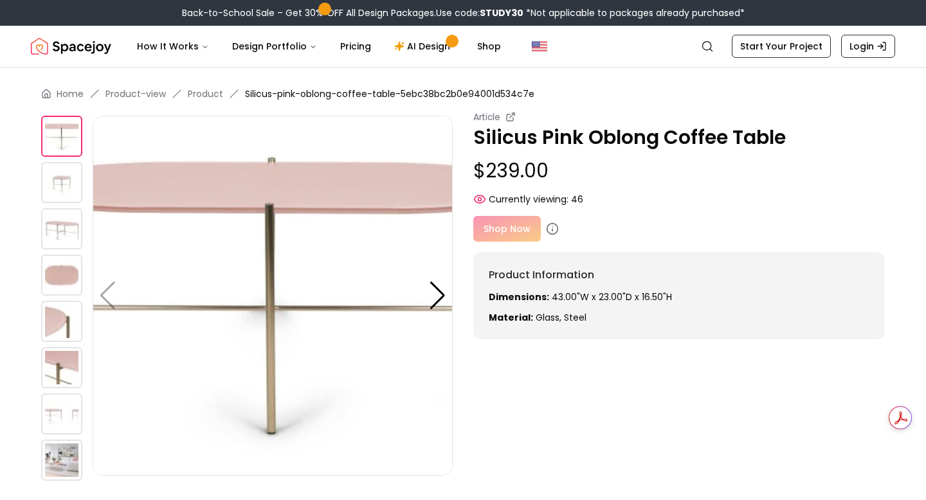
click at [64, 185] on img at bounding box center [61, 182] width 41 height 41
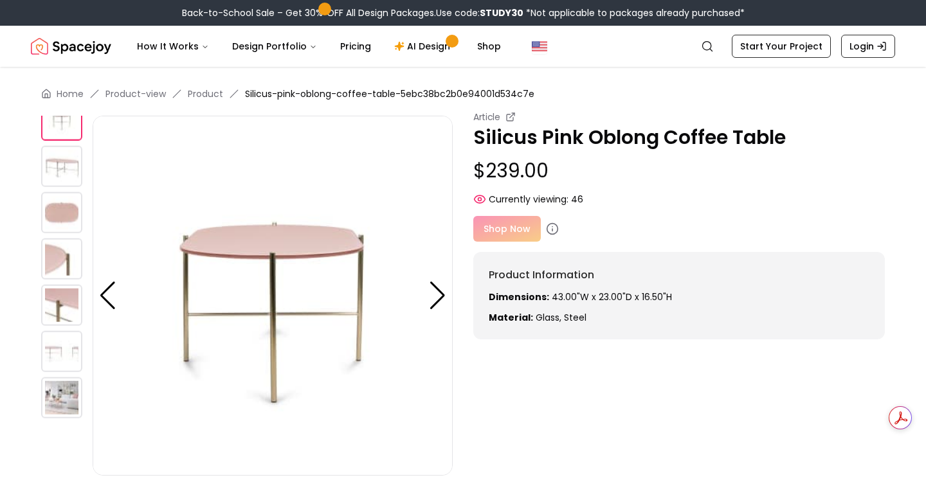
click at [64, 216] on img at bounding box center [61, 212] width 41 height 41
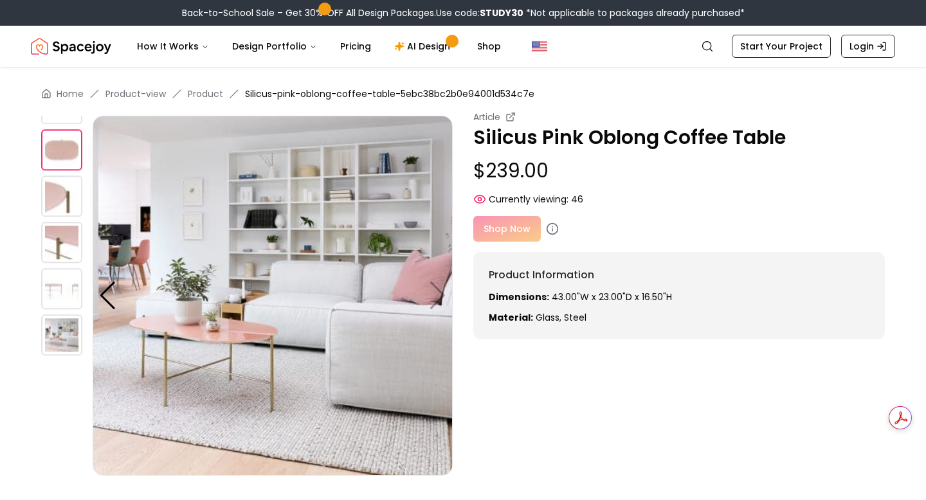
click at [65, 242] on img at bounding box center [61, 242] width 41 height 41
click at [65, 284] on img at bounding box center [61, 288] width 41 height 41
click at [66, 329] on img at bounding box center [61, 334] width 41 height 41
click at [256, 255] on img at bounding box center [273, 296] width 360 height 360
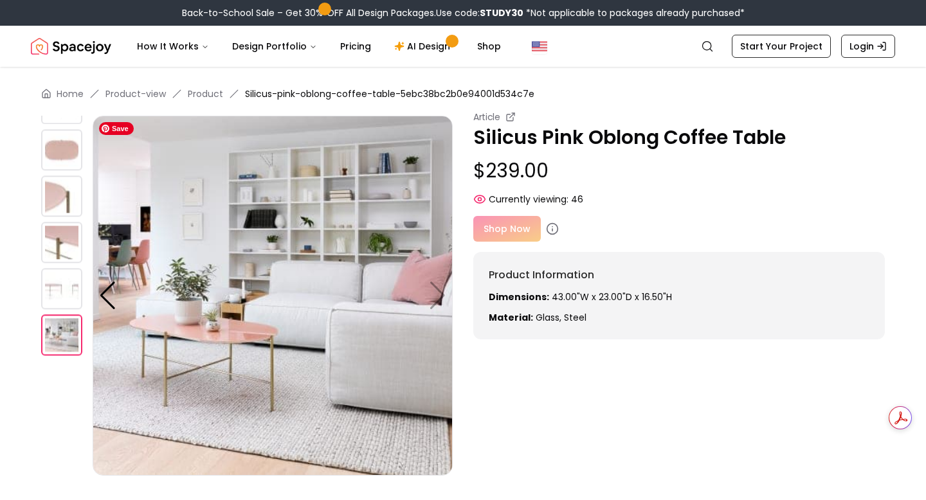
click at [256, 255] on img at bounding box center [273, 296] width 360 height 360
click at [63, 281] on img at bounding box center [61, 288] width 41 height 41
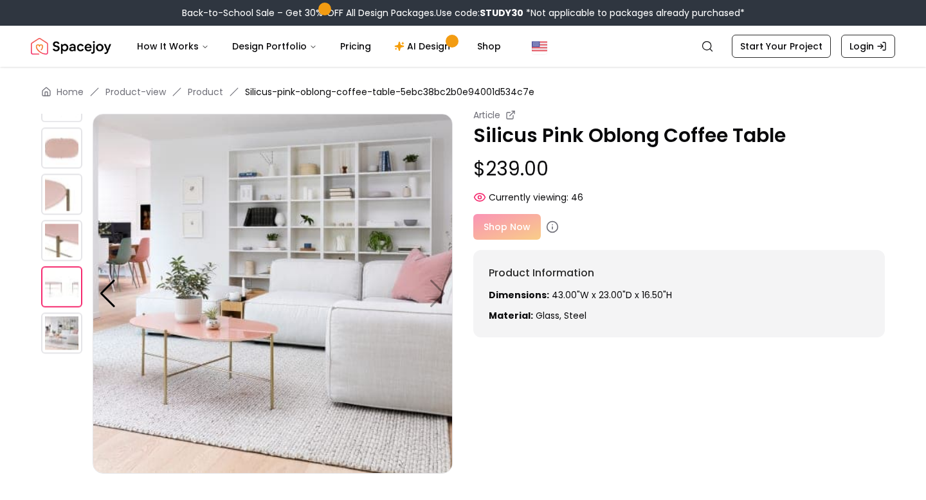
click at [504, 229] on div "Shop Now" at bounding box center [679, 227] width 412 height 26
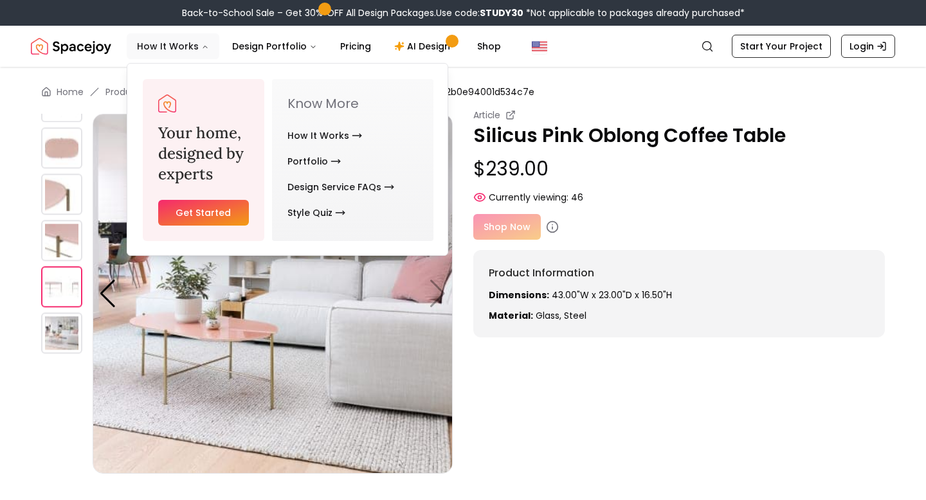
click at [182, 43] on button "How It Works" at bounding box center [173, 46] width 93 height 26
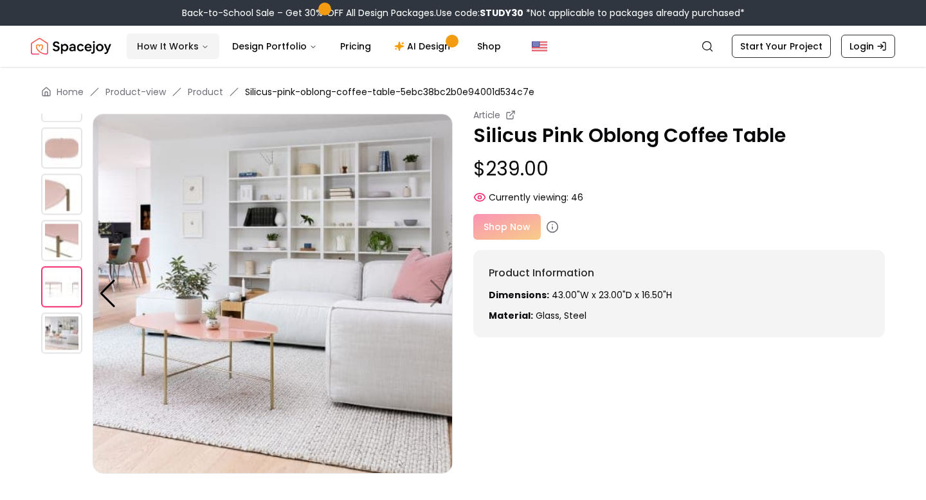
click at [182, 43] on button "How It Works" at bounding box center [173, 46] width 93 height 26
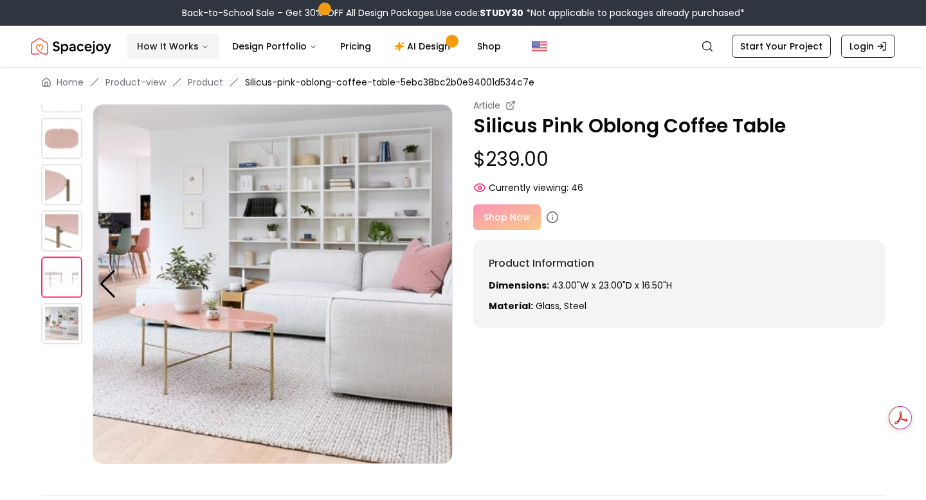
scroll to position [0, 0]
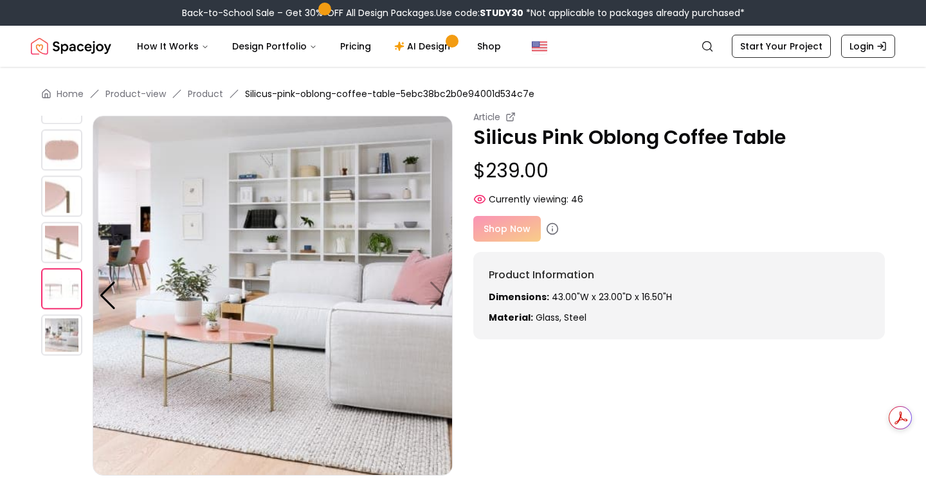
click at [57, 145] on img at bounding box center [61, 149] width 41 height 41
click at [438, 298] on img at bounding box center [273, 296] width 360 height 360
click at [104, 296] on div at bounding box center [107, 296] width 17 height 28
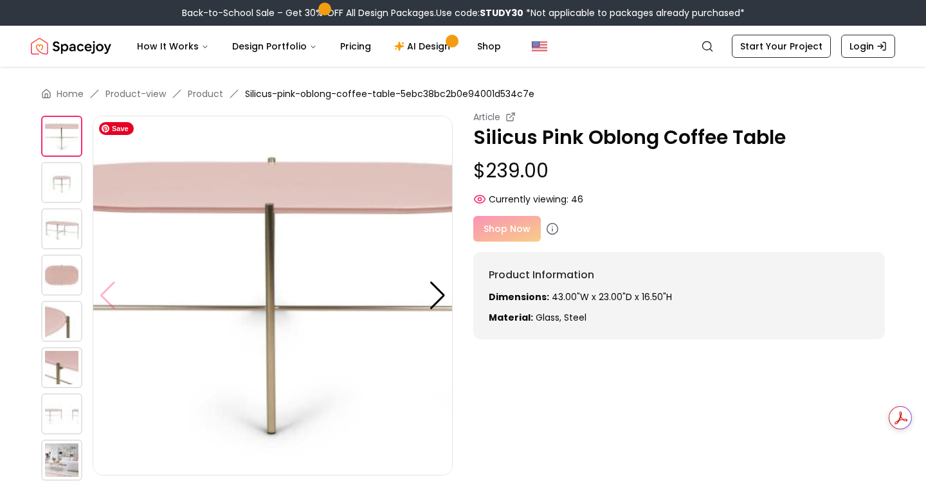
click at [104, 296] on img at bounding box center [273, 296] width 360 height 360
click at [107, 287] on img at bounding box center [273, 296] width 360 height 360
click at [443, 291] on div at bounding box center [437, 296] width 17 height 28
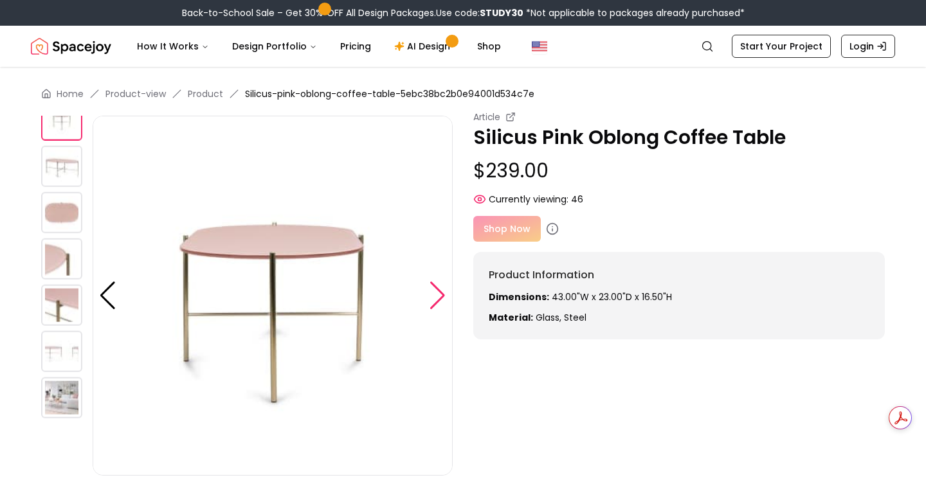
click at [443, 291] on div at bounding box center [437, 296] width 17 height 28
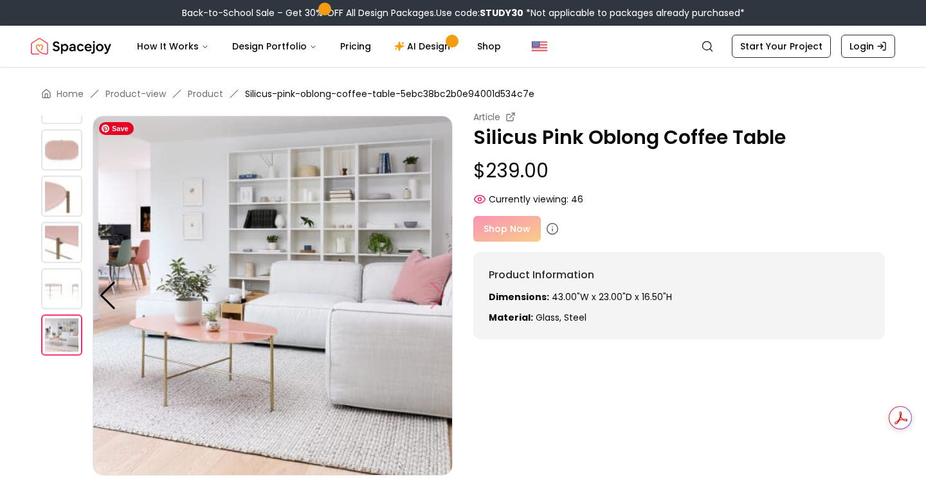
click at [443, 291] on img at bounding box center [273, 296] width 360 height 360
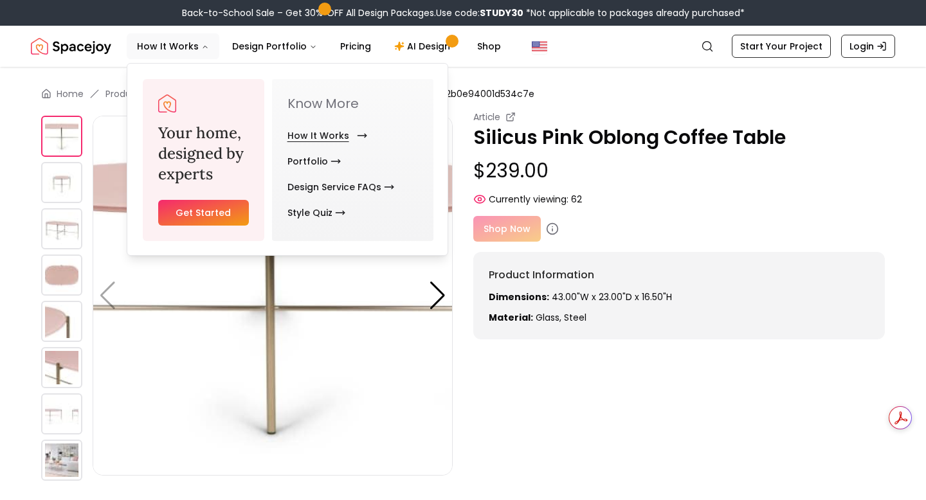
click at [350, 132] on link "How It Works" at bounding box center [324, 136] width 75 height 26
